Goal: Task Accomplishment & Management: Manage account settings

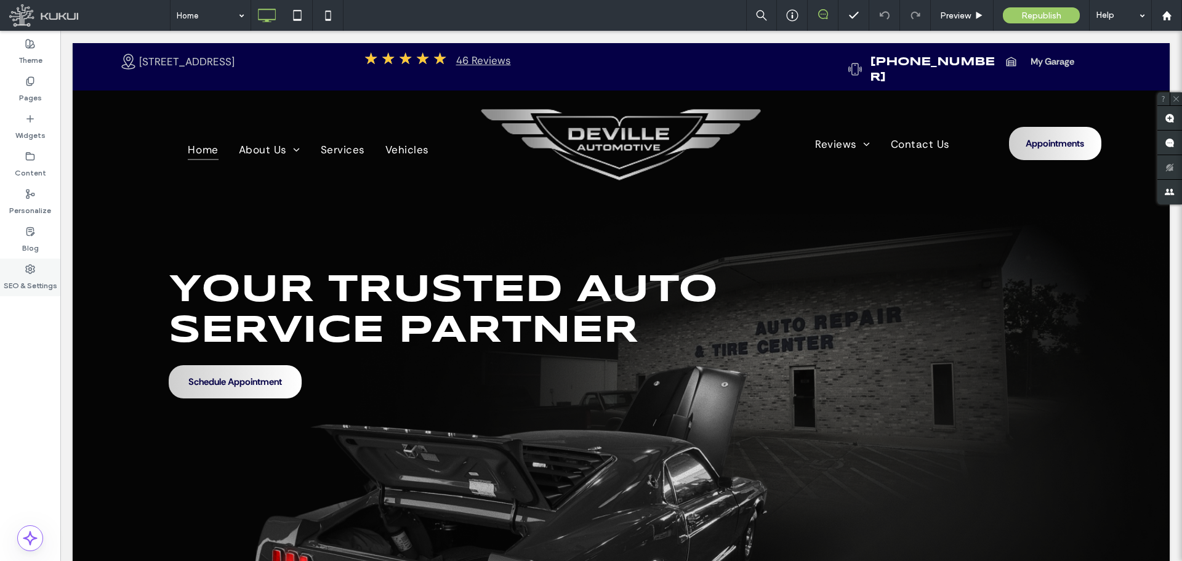
click at [25, 280] on label "SEO & Settings" at bounding box center [31, 282] width 54 height 17
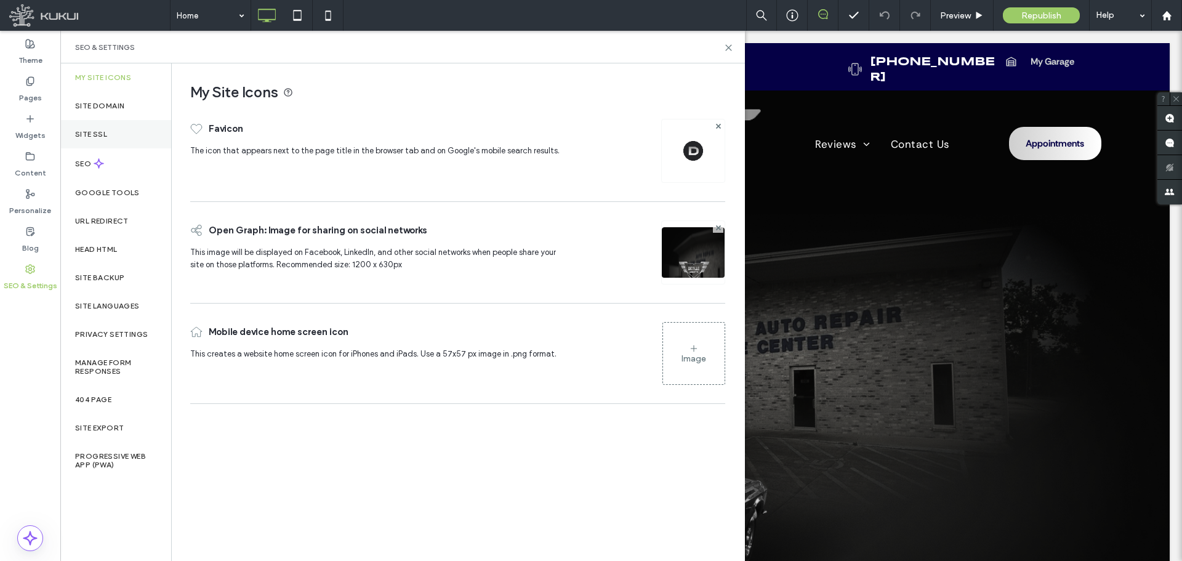
click at [98, 134] on label "Site SSL" at bounding box center [91, 134] width 32 height 9
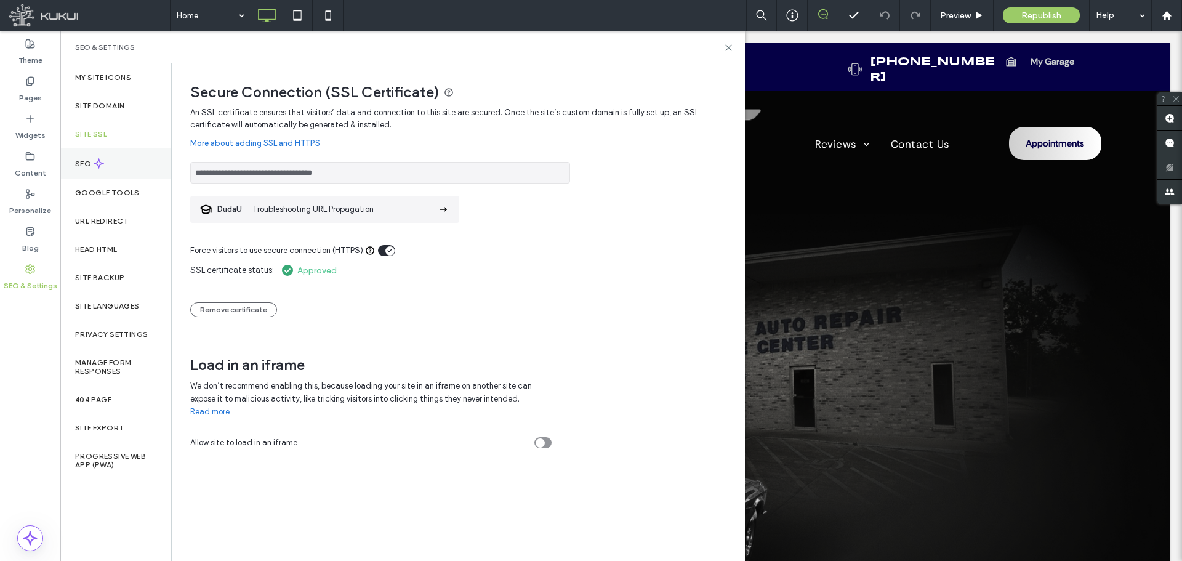
click at [99, 172] on div "SEO" at bounding box center [115, 163] width 111 height 30
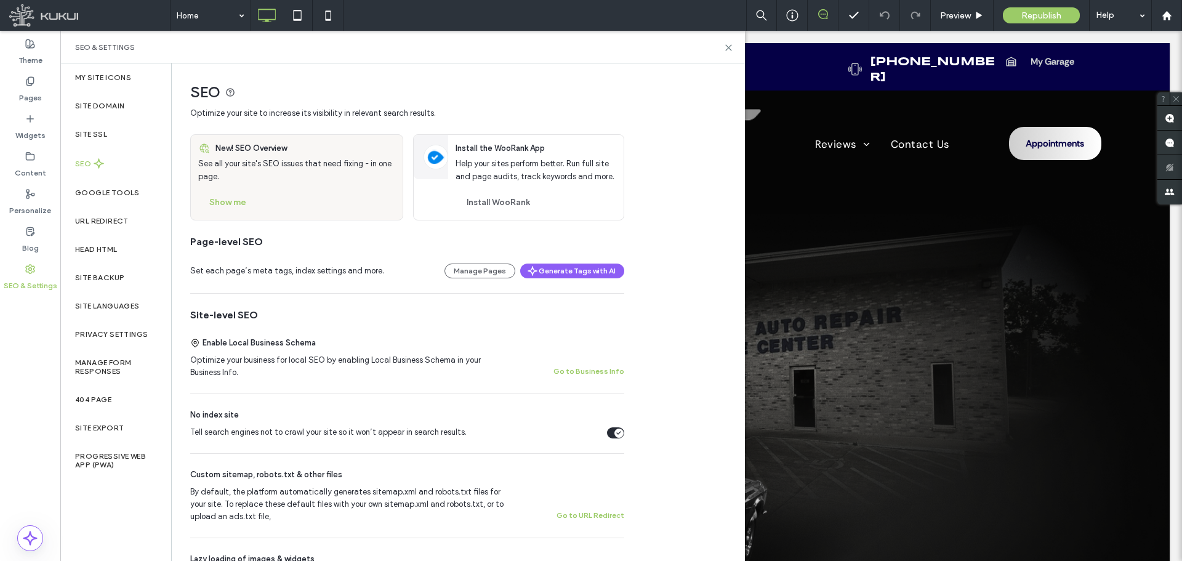
click at [618, 433] on icon "Tell search engines not to crawl your site so it won’t appear in search results." at bounding box center [618, 433] width 5 height 4
click at [1037, 7] on div "Republish" at bounding box center [1041, 15] width 77 height 31
click at [727, 47] on icon at bounding box center [728, 47] width 9 height 9
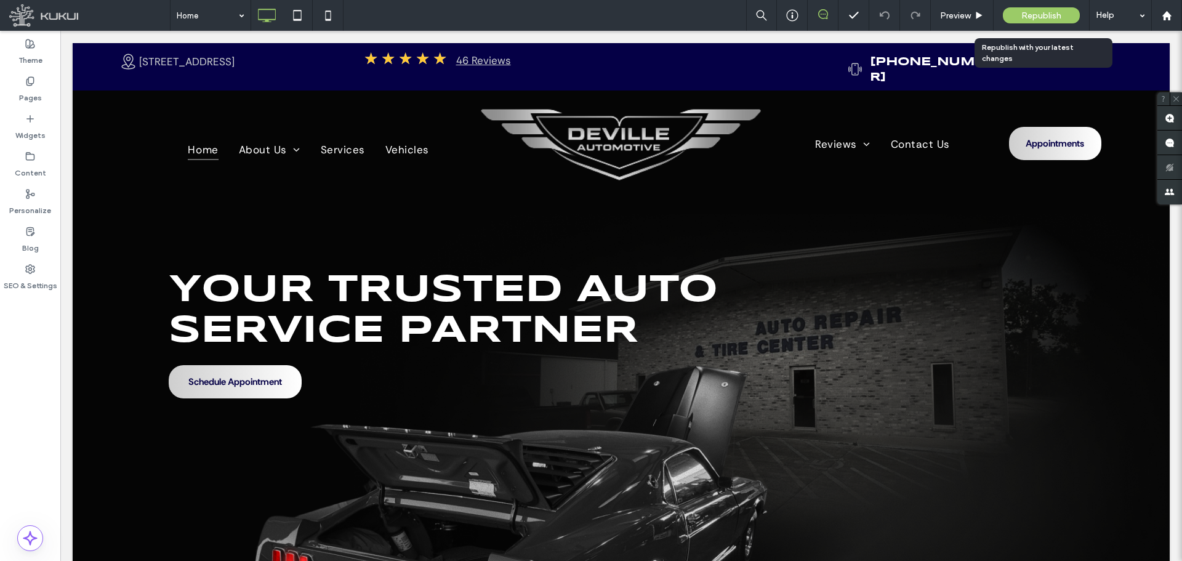
click at [1015, 12] on div "Republish" at bounding box center [1041, 15] width 77 height 16
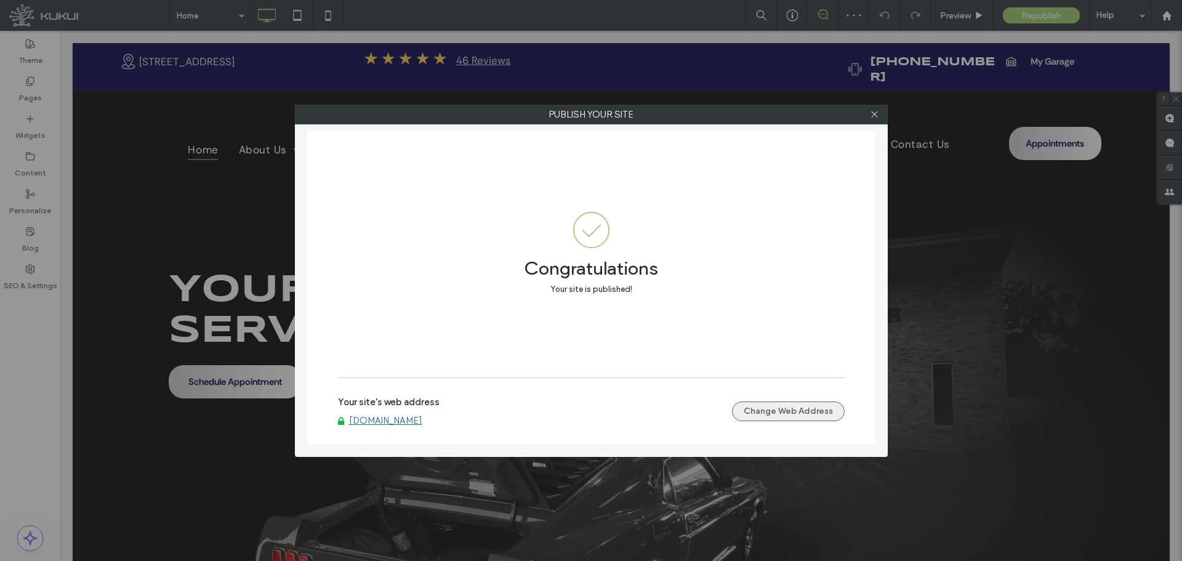
click at [754, 405] on button "Change Web Address" at bounding box center [788, 411] width 113 height 20
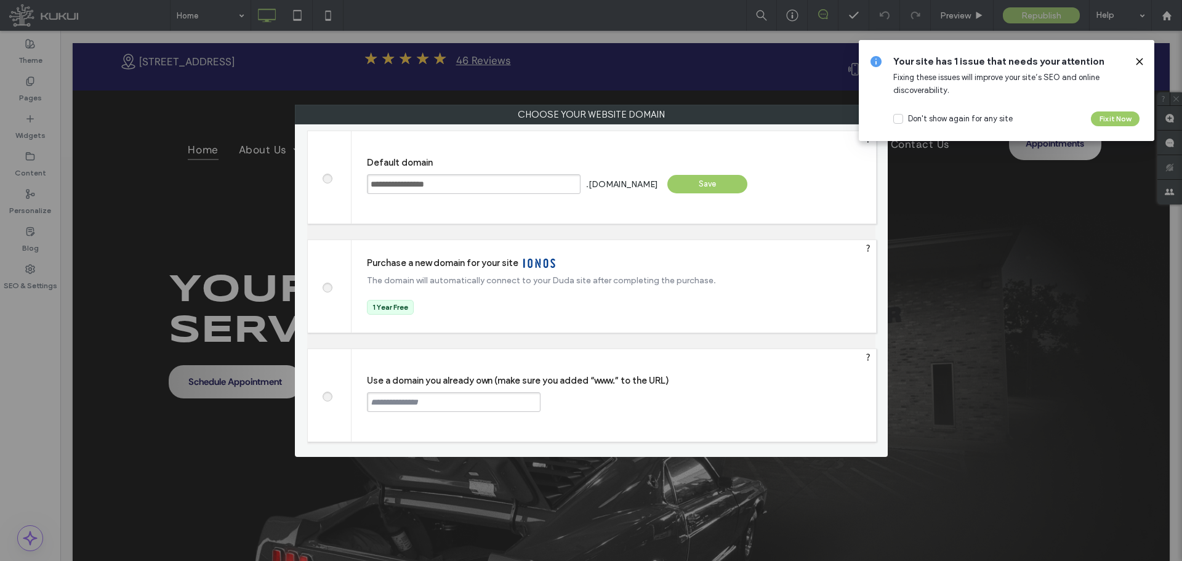
click at [389, 401] on input "text" at bounding box center [454, 402] width 174 height 20
paste input "**********"
type input "**********"
click at [619, 405] on div "Continue" at bounding box center [587, 401] width 80 height 18
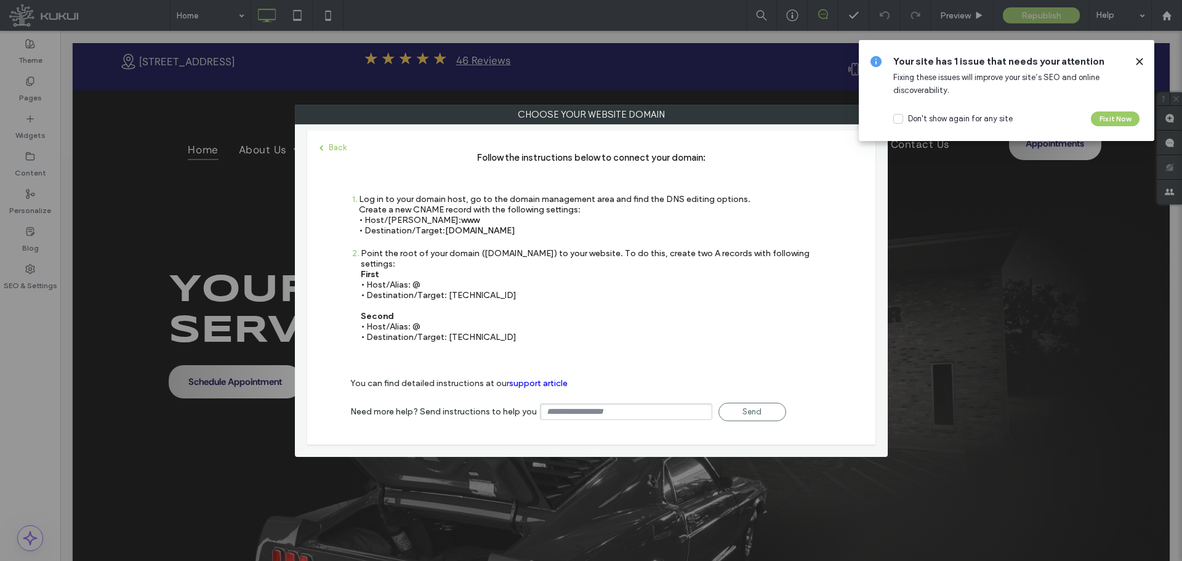
drag, startPoint x: 445, startPoint y: 231, endPoint x: 538, endPoint y: 229, distance: 93.0
click at [538, 229] on div "Log in to your domain host, go to the domain management area and find the DNS e…" at bounding box center [555, 215] width 392 height 42
copy span "[DOMAIN_NAME]"
drag, startPoint x: 446, startPoint y: 284, endPoint x: 486, endPoint y: 284, distance: 40.0
click at [486, 284] on div "Point the root of your domain ([DOMAIN_NAME]) to your website. To do this, crea…" at bounding box center [597, 295] width 472 height 94
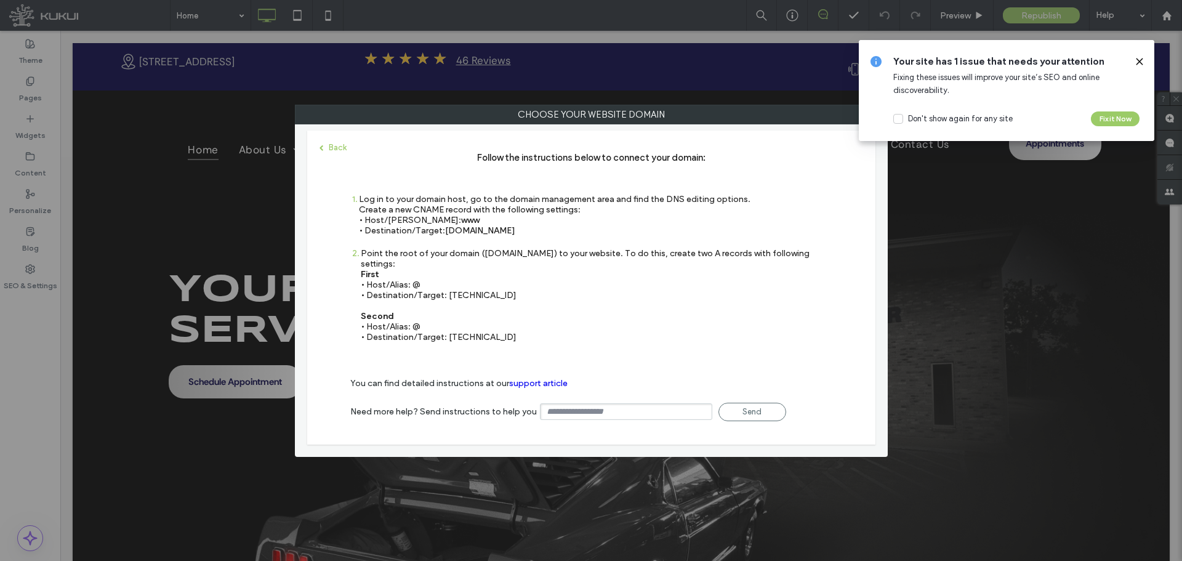
click at [489, 283] on div "Point the root of your domain ([DOMAIN_NAME]) to your website. To do this, crea…" at bounding box center [597, 295] width 472 height 94
drag, startPoint x: 489, startPoint y: 283, endPoint x: 447, endPoint y: 286, distance: 42.6
click at [447, 286] on div "Point the root of your domain ([DOMAIN_NAME]) to your website. To do this, crea…" at bounding box center [597, 295] width 472 height 94
copy div "[TECHNICAL_ID]"
drag, startPoint x: 446, startPoint y: 326, endPoint x: 515, endPoint y: 320, distance: 69.2
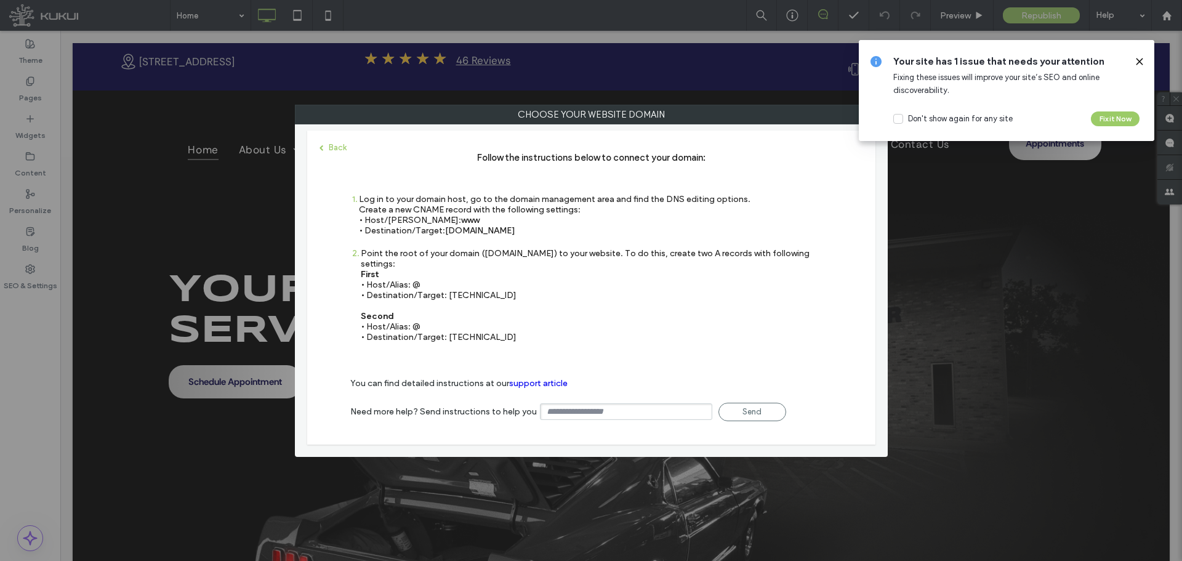
click at [515, 320] on div "Point the root of your domain ([DOMAIN_NAME]) to your website. To do this, crea…" at bounding box center [597, 295] width 472 height 94
click at [496, 329] on div "Point the root of your domain ([DOMAIN_NAME]) to your website. To do this, crea…" at bounding box center [597, 295] width 472 height 94
drag, startPoint x: 447, startPoint y: 327, endPoint x: 504, endPoint y: 325, distance: 57.3
click at [504, 325] on div "Point the root of your domain ([DOMAIN_NAME]) to your website. To do this, crea…" at bounding box center [597, 295] width 472 height 94
copy div "[TECHNICAL_ID]"
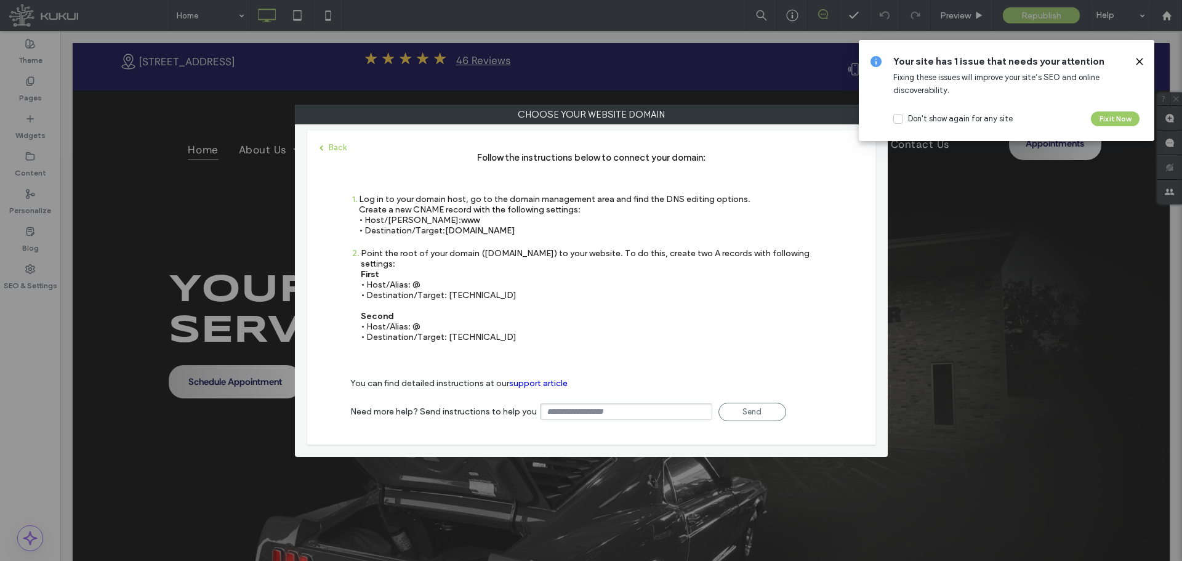
click at [1140, 54] on div "Your site has 1 issue that needs your attention Fixing these issues will improv…" at bounding box center [1007, 90] width 296 height 101
click at [1138, 62] on use at bounding box center [1140, 61] width 6 height 6
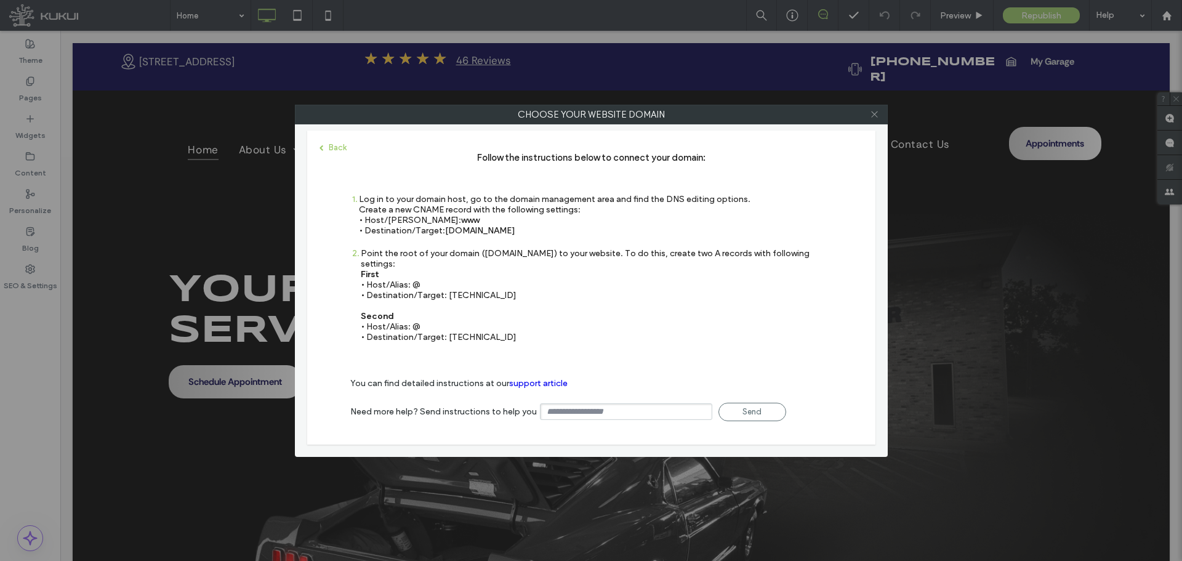
click at [875, 113] on icon at bounding box center [874, 114] width 9 height 9
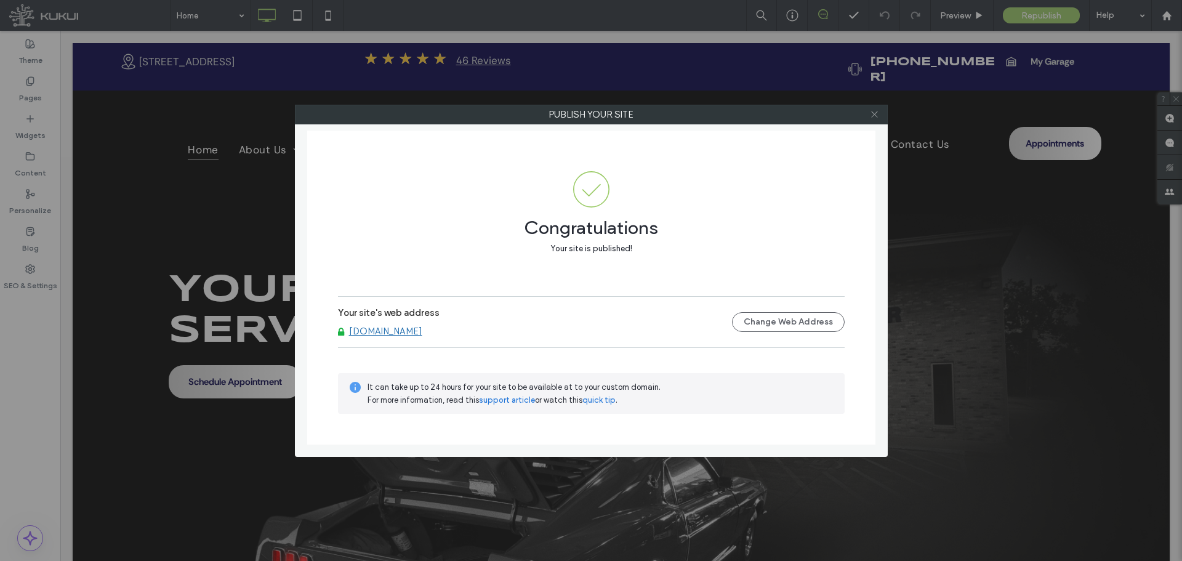
click at [878, 118] on icon at bounding box center [874, 114] width 9 height 9
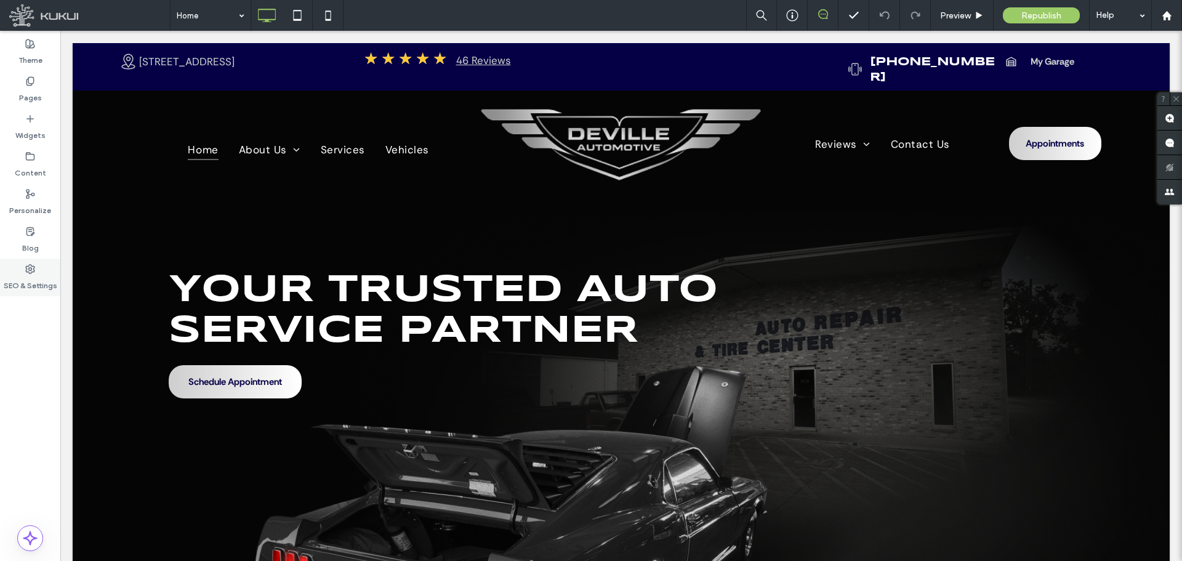
click at [30, 279] on label "SEO & Settings" at bounding box center [31, 282] width 54 height 17
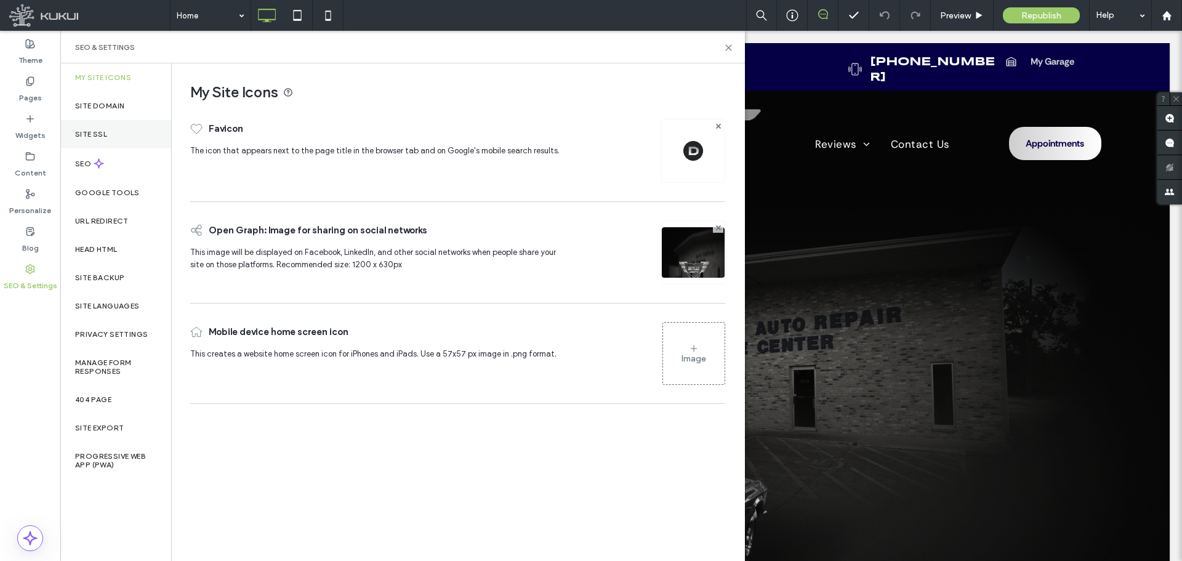
click at [107, 132] on label "Site SSL" at bounding box center [91, 134] width 32 height 9
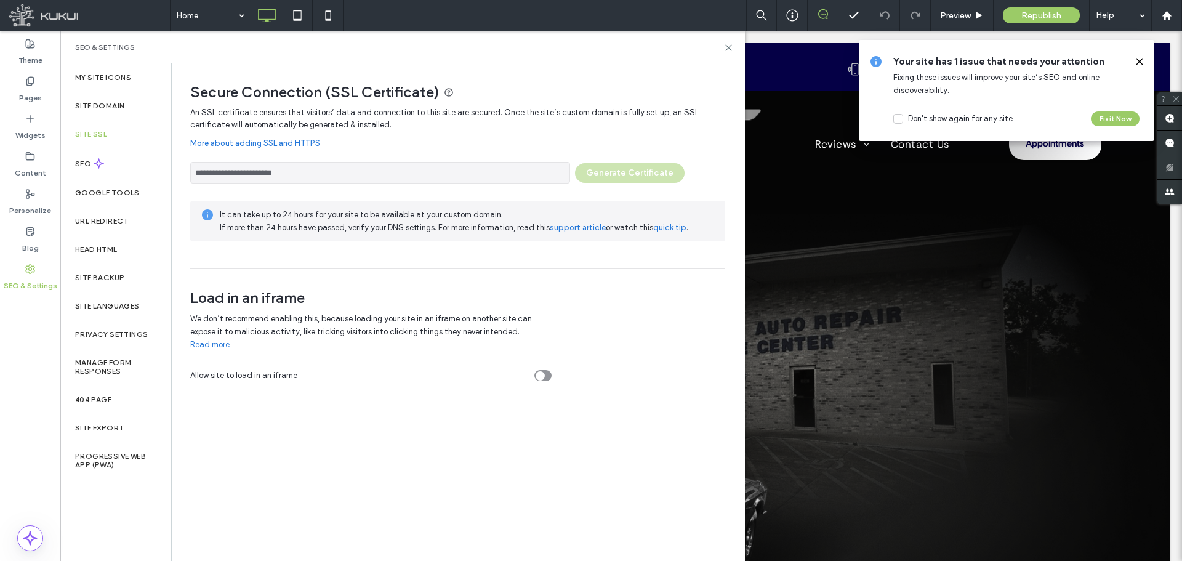
click at [273, 169] on input "**********" at bounding box center [380, 173] width 380 height 22
click at [95, 102] on label "Site Domain" at bounding box center [99, 106] width 49 height 9
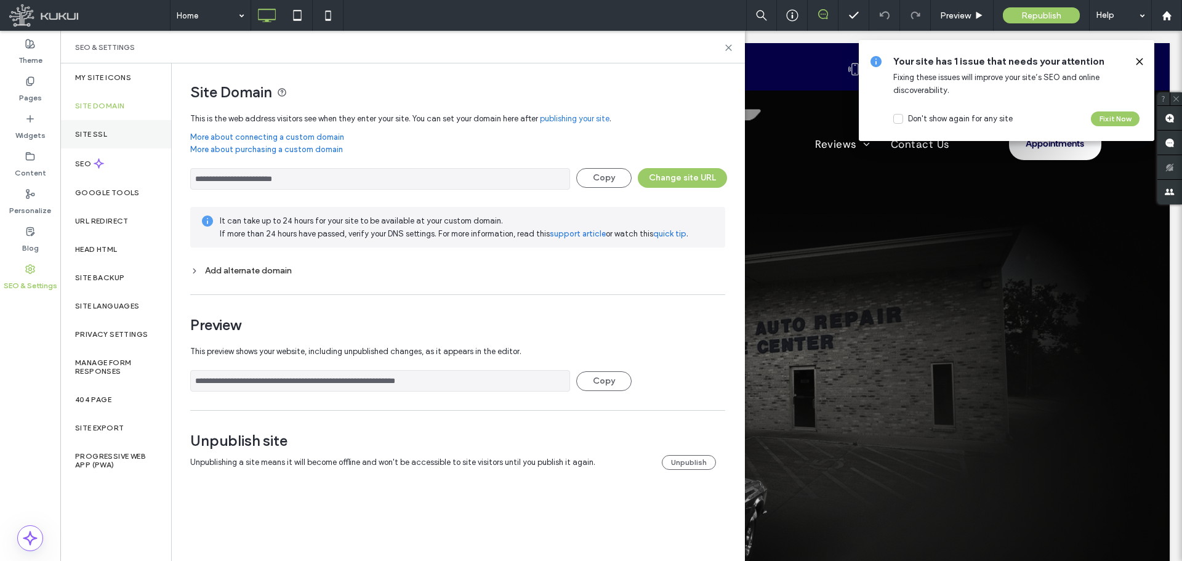
click at [103, 128] on div "Site SSL" at bounding box center [115, 134] width 111 height 28
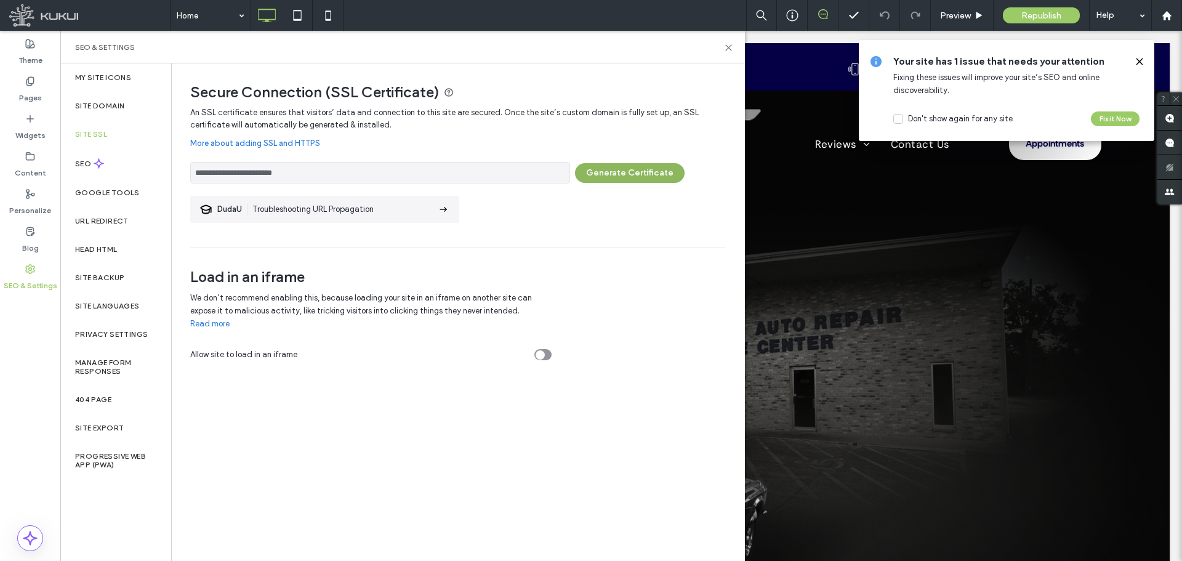
click at [613, 176] on button "Generate Certificate" at bounding box center [630, 173] width 110 height 20
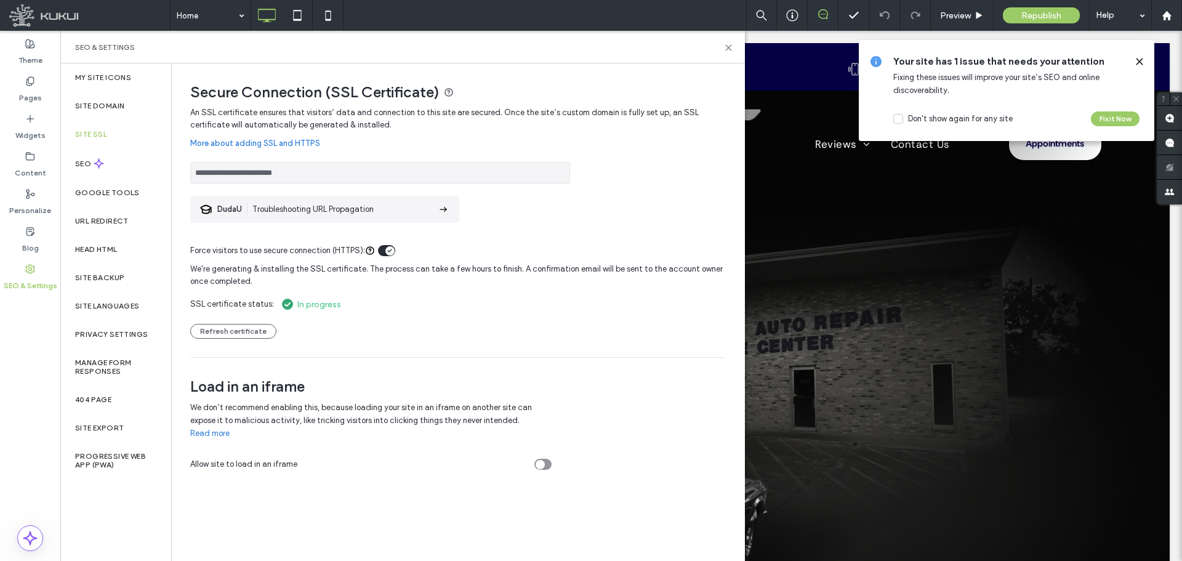
click at [277, 175] on input "**********" at bounding box center [380, 173] width 380 height 22
click at [232, 332] on button "Refresh certificate" at bounding box center [233, 331] width 86 height 15
click at [111, 94] on div "Site Domain" at bounding box center [115, 106] width 111 height 28
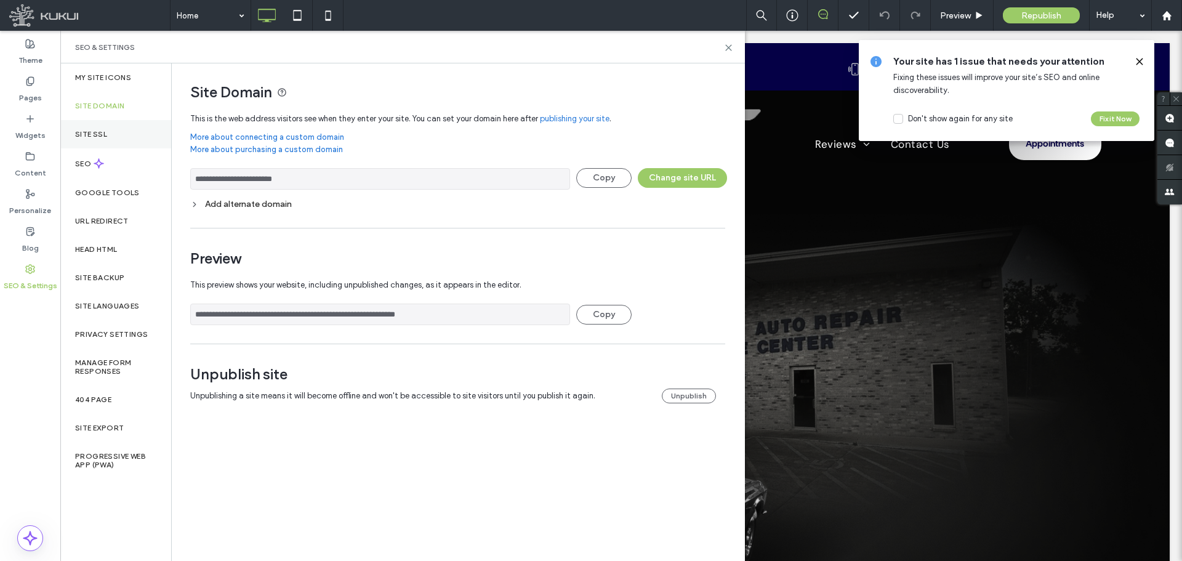
click at [114, 137] on div "Site SSL" at bounding box center [115, 134] width 111 height 28
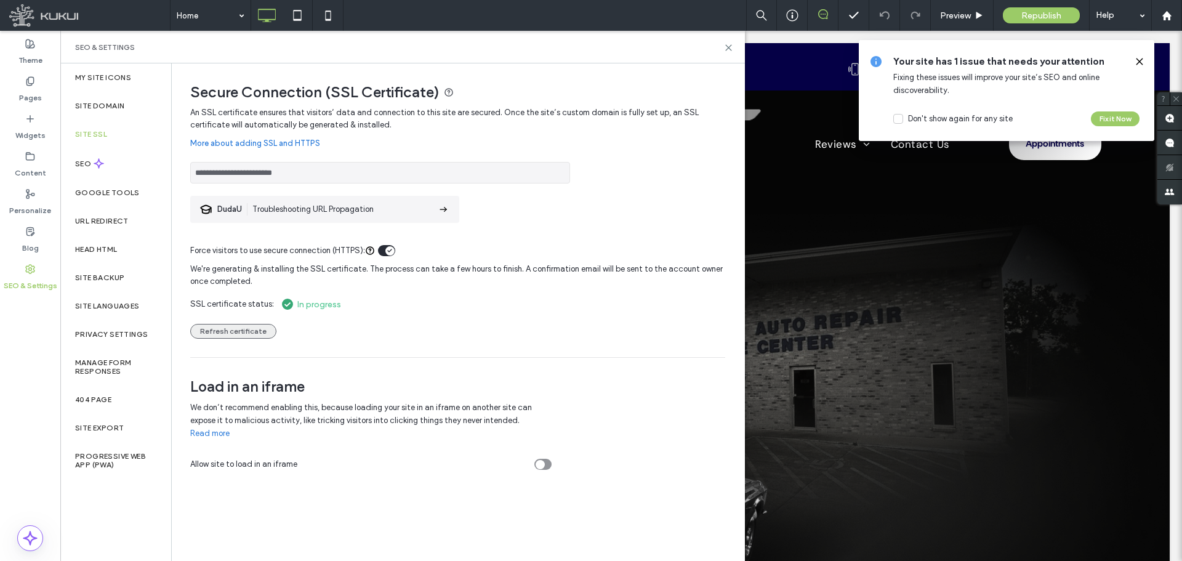
click at [255, 330] on button "Refresh certificate" at bounding box center [233, 331] width 86 height 15
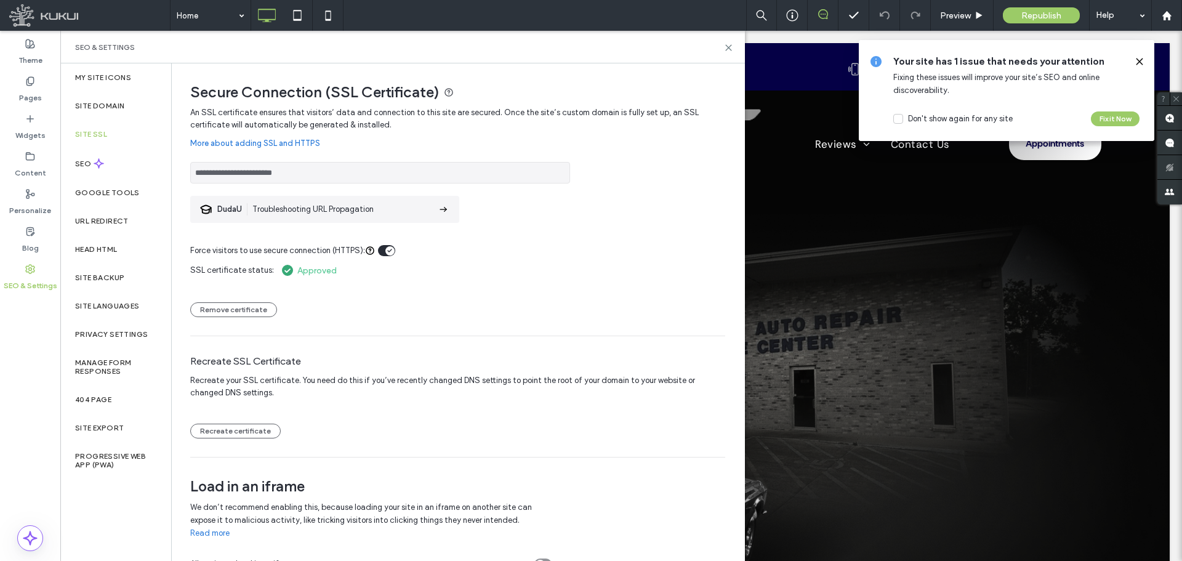
click at [249, 174] on input "**********" at bounding box center [380, 173] width 380 height 22
